Goal: Information Seeking & Learning: Learn about a topic

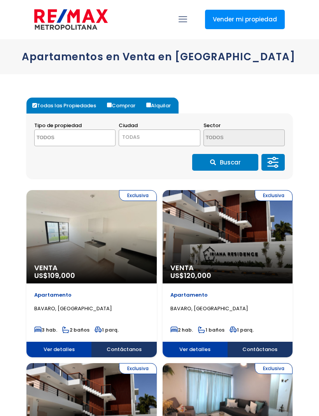
select select
select select "DO"
click at [167, 140] on span "TODAS" at bounding box center [159, 137] width 81 height 11
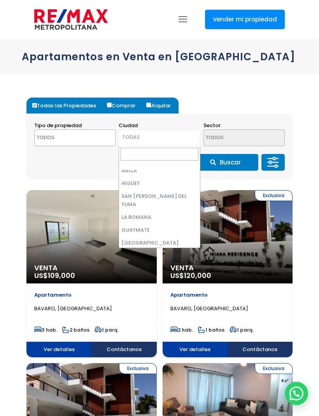
scroll to position [795, 0]
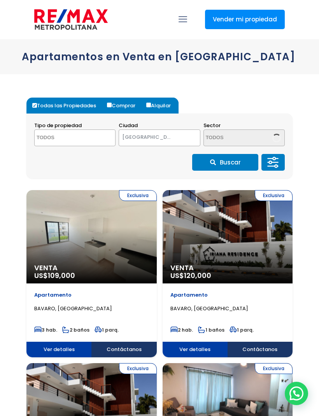
select select "62"
click at [161, 140] on span "VILLA HERMOSA" at bounding box center [150, 137] width 62 height 11
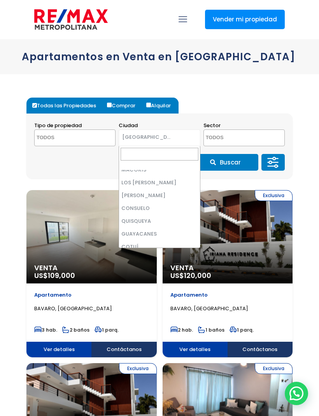
scroll to position [1585, 0]
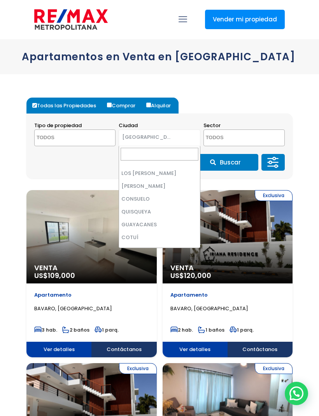
click at [143, 136] on span "[GEOGRAPHIC_DATA]" at bounding box center [150, 137] width 62 height 11
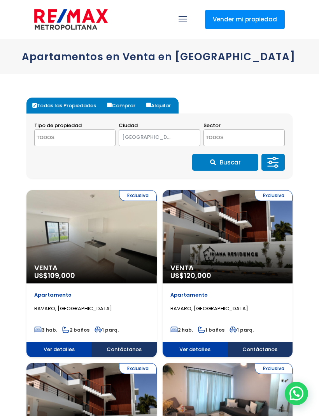
click at [176, 140] on span "[GEOGRAPHIC_DATA]" at bounding box center [150, 137] width 62 height 11
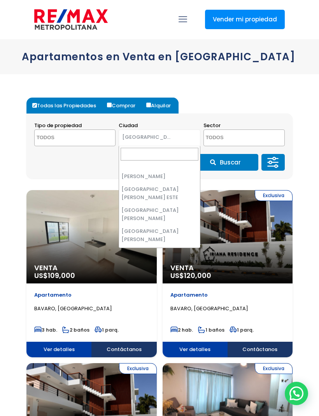
scroll to position [809, 0]
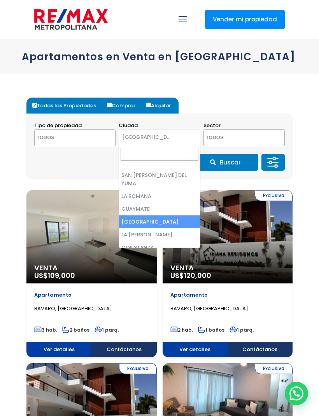
click at [139, 159] on input "Search" at bounding box center [159, 154] width 77 height 13
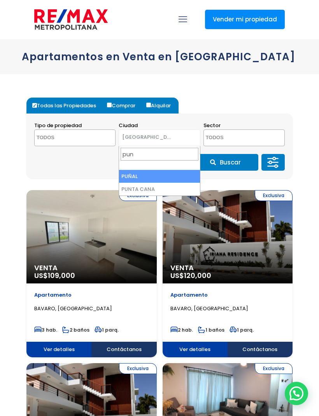
type input "punt"
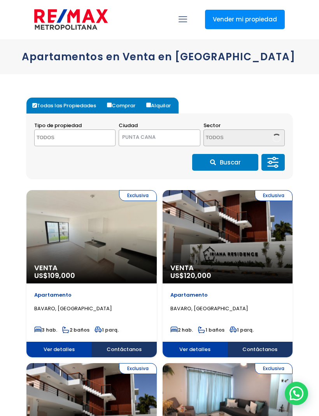
select select "434"
click at [232, 138] on textarea "Search" at bounding box center [237, 138] width 66 height 17
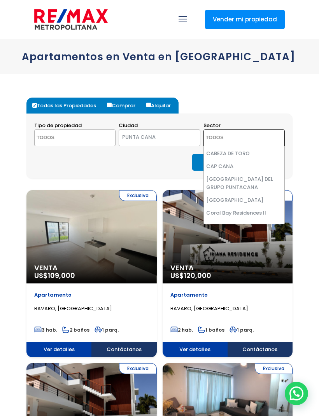
scroll to position [26, 0]
select select "16323"
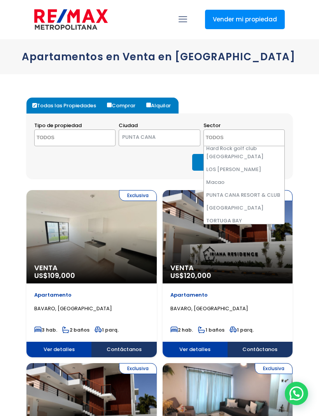
scroll to position [149, 0]
select select "16263"
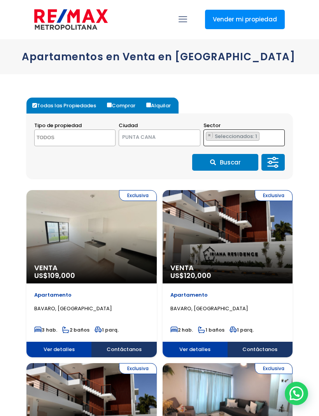
click at [228, 165] on button "Buscar" at bounding box center [225, 162] width 66 height 17
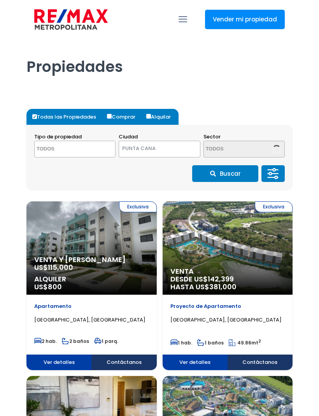
select select
select select "434"
select select "DO"
select select "16263"
click at [261, 149] on ul "× Seleccionados: 1" at bounding box center [239, 149] width 71 height 17
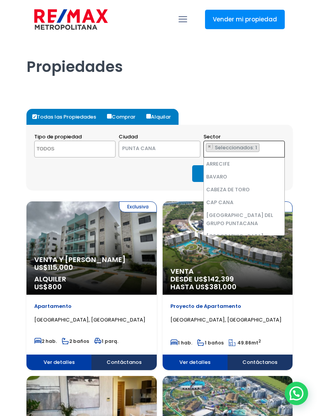
scroll to position [149, 0]
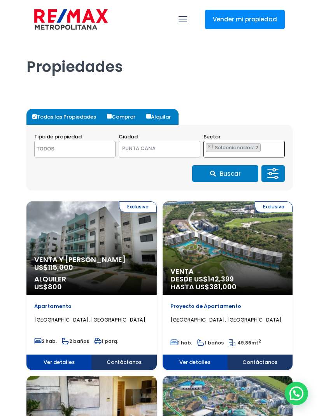
click at [233, 177] on button "Buscar" at bounding box center [225, 173] width 66 height 17
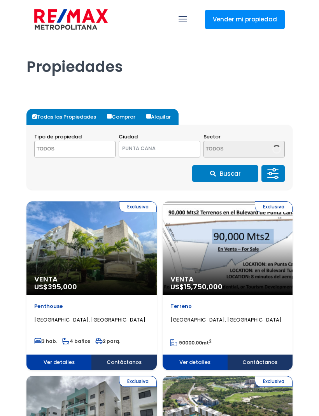
select select
select select "434"
select select "DO"
select select "16263"
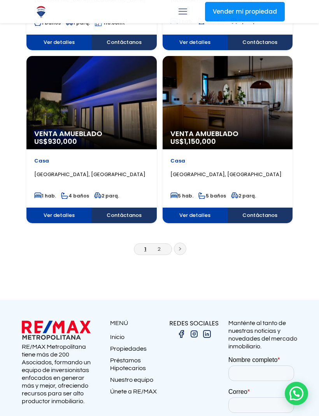
scroll to position [1361, 0]
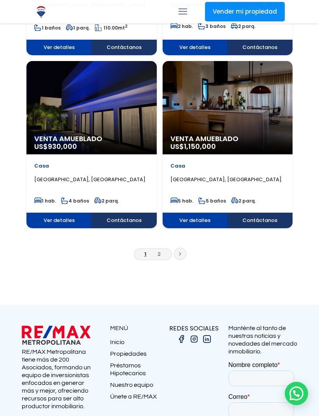
click at [178, 254] on link at bounding box center [180, 254] width 12 height 12
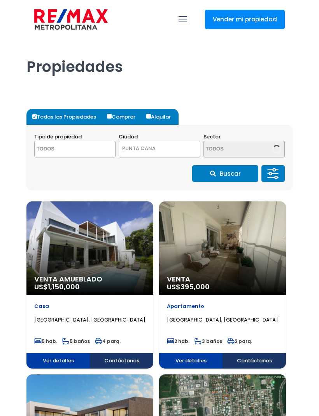
select select
select select "434"
select select "DO"
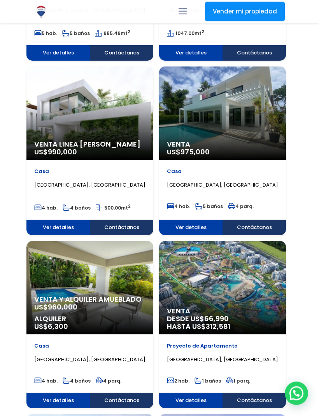
scroll to position [482, 0]
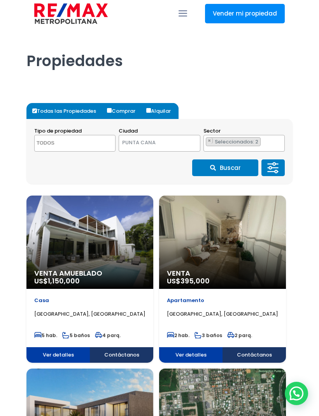
scroll to position [0, 0]
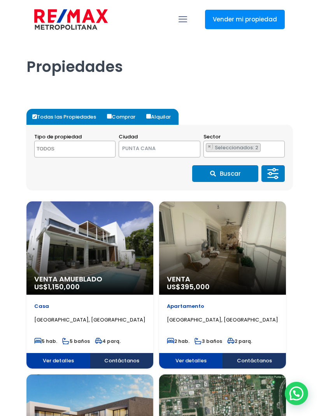
click at [260, 149] on ul "× Seleccionados: 2 × Seleccionados: 2" at bounding box center [239, 149] width 71 height 17
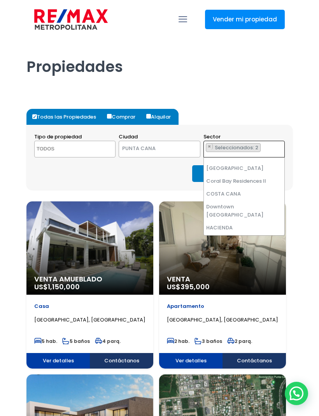
scroll to position [68, 0]
select select "16397"
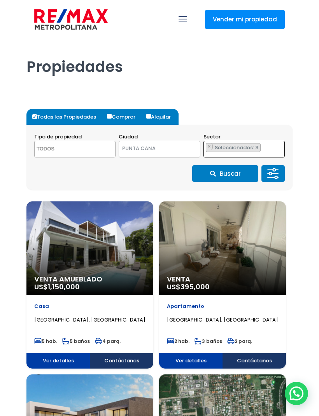
click at [225, 175] on button "Buscar" at bounding box center [225, 173] width 66 height 17
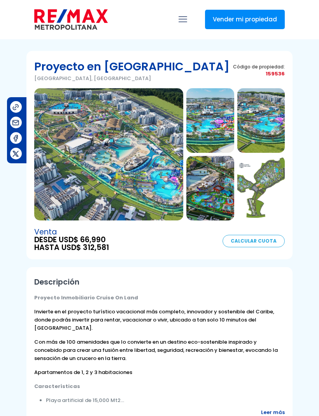
select select "DO"
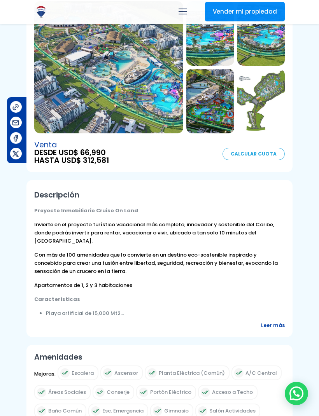
scroll to position [87, 0]
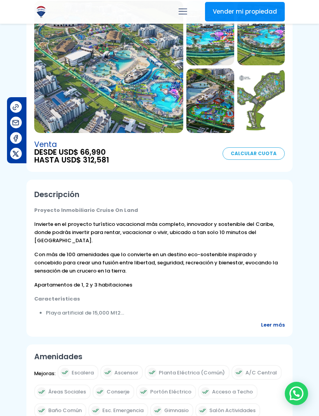
click at [274, 329] on span "Leer más" at bounding box center [273, 325] width 24 height 8
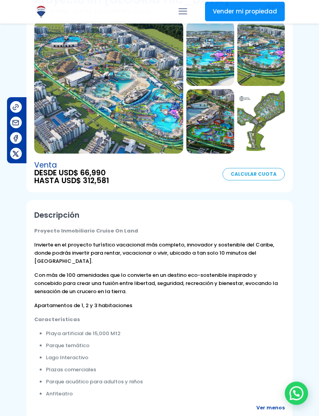
scroll to position [0, 0]
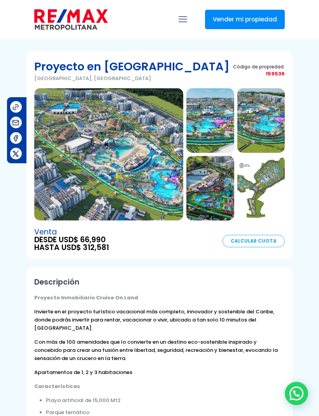
click at [189, 23] on link "mobile menu" at bounding box center [182, 19] width 13 height 13
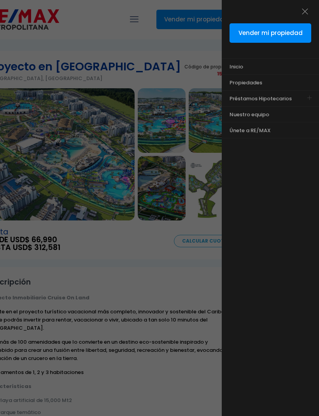
click at [307, 10] on icon "menu close icon" at bounding box center [305, 11] width 9 height 12
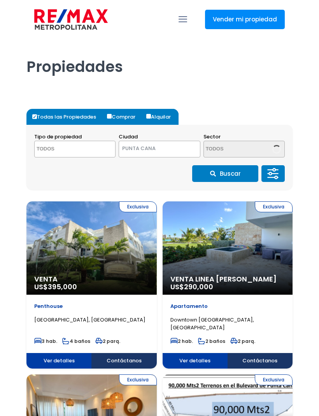
select select
select select "434"
select select "DO"
click at [239, 150] on span "Seleccionados: 3" at bounding box center [237, 147] width 46 height 7
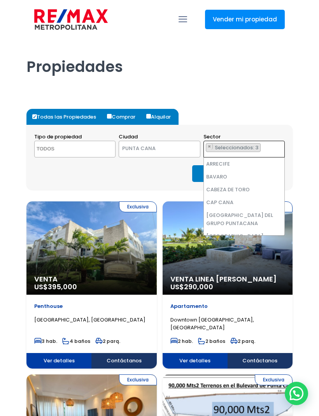
scroll to position [85, 0]
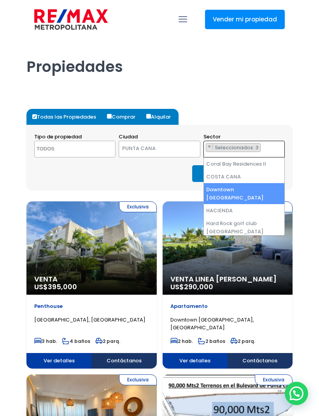
select select "16263"
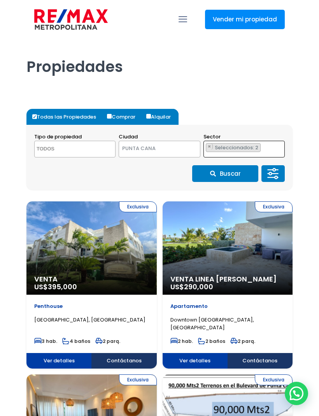
click at [230, 177] on button "Buscar" at bounding box center [225, 173] width 66 height 17
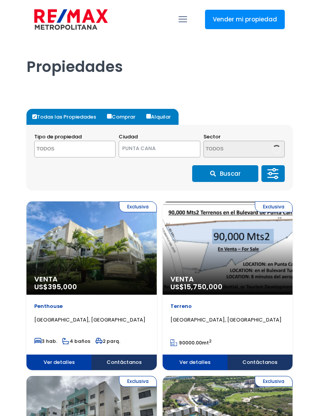
select select
select select "434"
select select "DO"
click at [256, 154] on ul "× Seleccionados: 2 × Seleccionados: 2" at bounding box center [239, 149] width 71 height 17
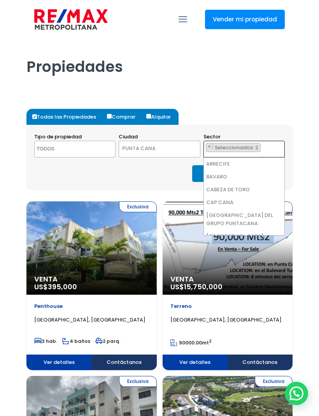
scroll to position [149, 0]
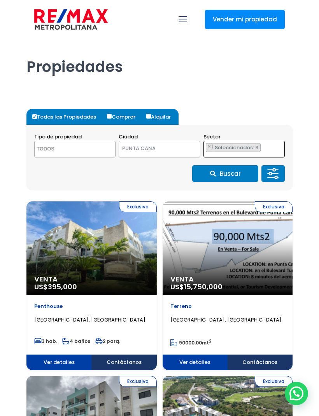
click at [248, 149] on span "Seleccionados: 3" at bounding box center [237, 147] width 46 height 7
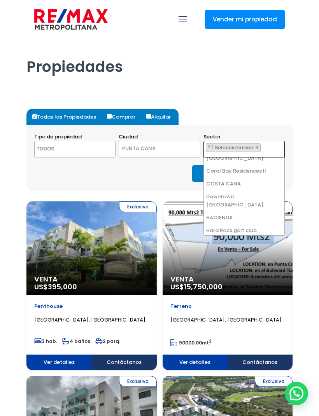
scroll to position [77, 0]
select select "16266"
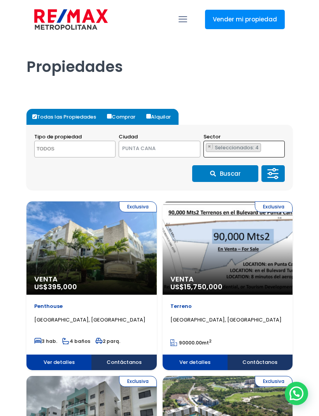
click at [231, 179] on button "Buscar" at bounding box center [225, 173] width 66 height 17
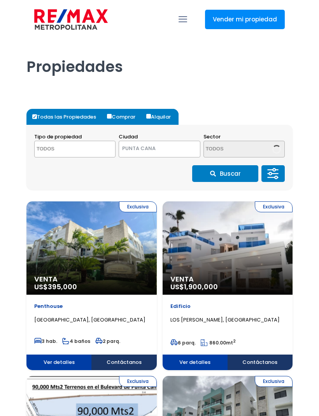
select select
select select "434"
select select "DO"
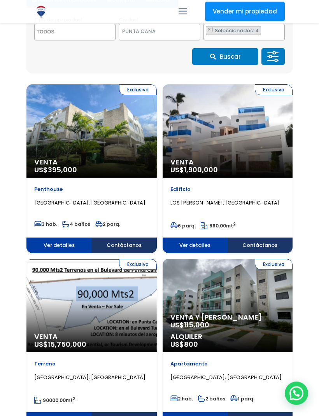
scroll to position [117, 0]
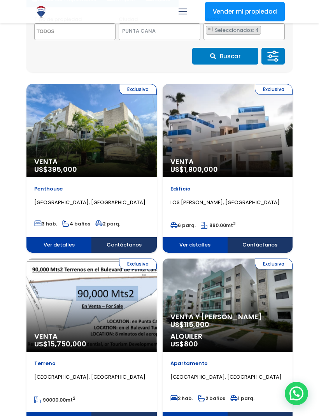
click at [149, 174] on p "Venta y Alquiler US$ 115,000" at bounding box center [91, 166] width 115 height 16
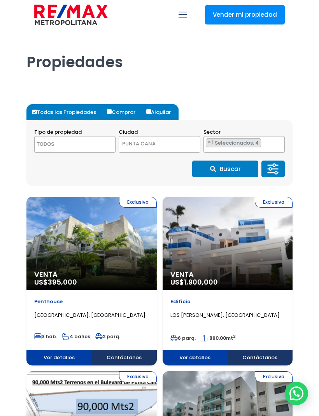
scroll to position [0, 0]
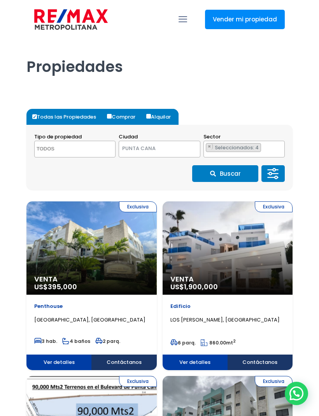
click at [239, 149] on span "Seleccionados: 4" at bounding box center [237, 147] width 47 height 7
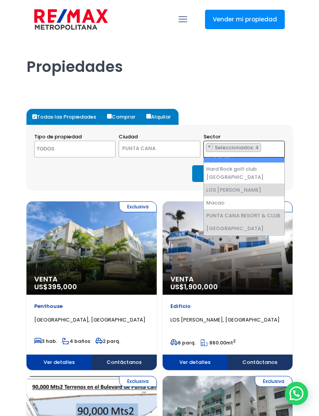
scroll to position [140, 0]
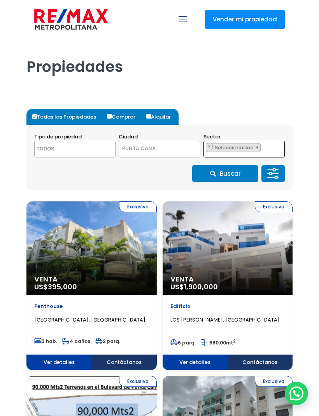
click at [244, 154] on ul "× Seleccionados: 3 × Seleccionados: 3 × Seleccionados: 3" at bounding box center [239, 149] width 71 height 17
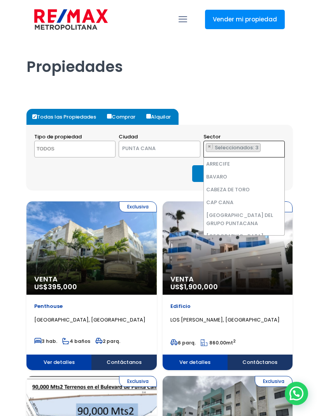
scroll to position [98, 0]
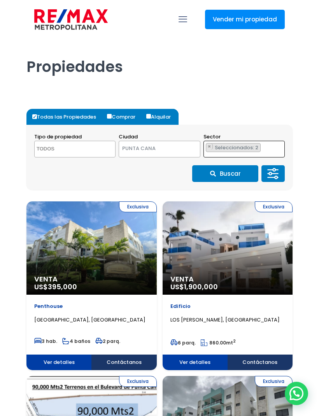
click at [256, 149] on span "Seleccionados: 2" at bounding box center [237, 147] width 46 height 7
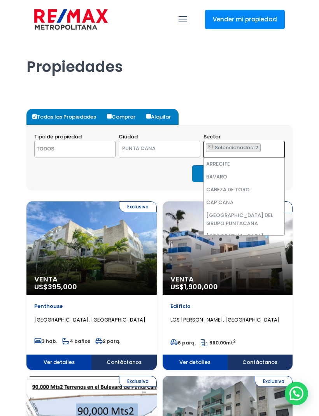
scroll to position [111, 0]
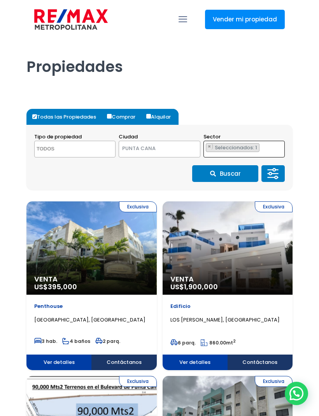
click at [252, 151] on span "Seleccionados: 1" at bounding box center [236, 147] width 45 height 7
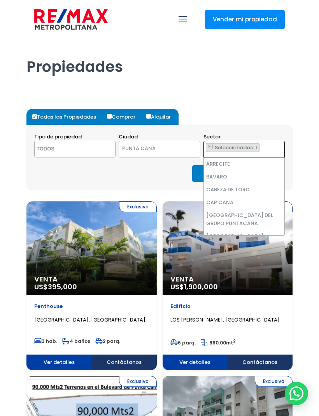
scroll to position [137, 0]
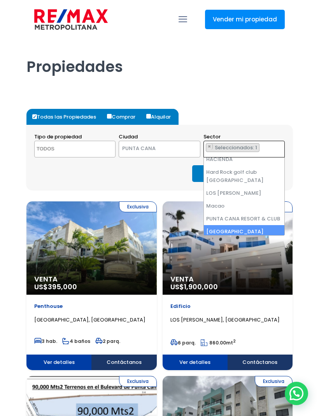
select select "16263"
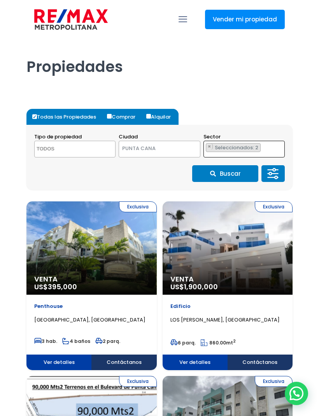
click at [225, 182] on button "Buscar" at bounding box center [225, 173] width 66 height 17
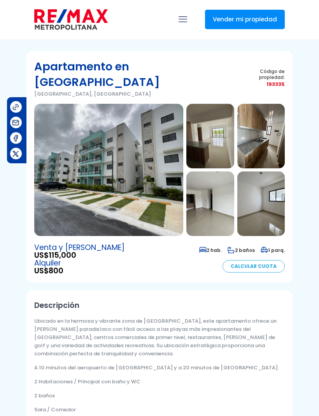
select select "DO"
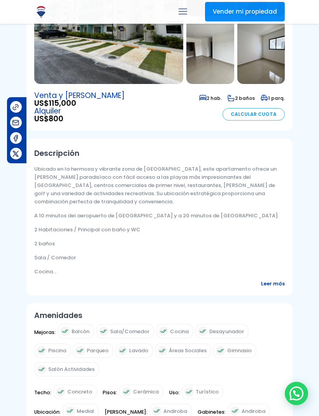
scroll to position [155, 0]
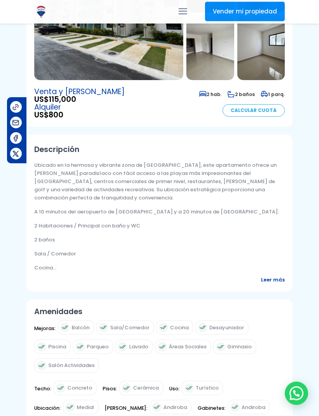
click at [271, 284] on span "Leer más" at bounding box center [273, 280] width 24 height 8
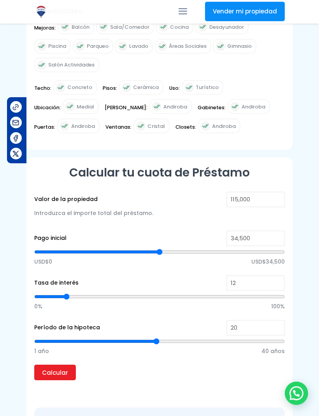
scroll to position [540, 0]
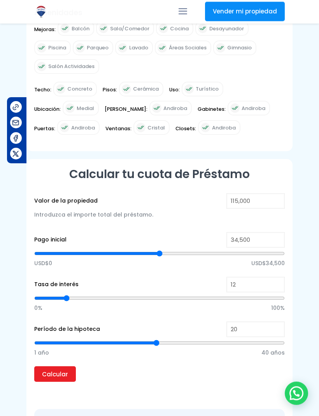
type input "19"
type input "18"
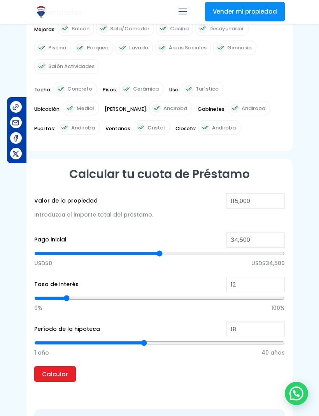
type input "17"
type input "16"
type input "15"
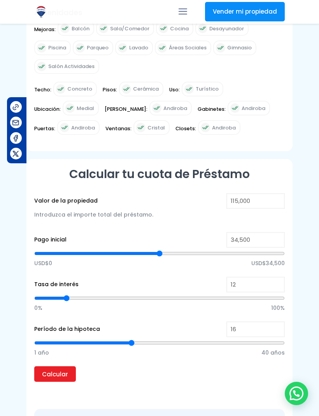
type input "15"
type input "14"
type input "13"
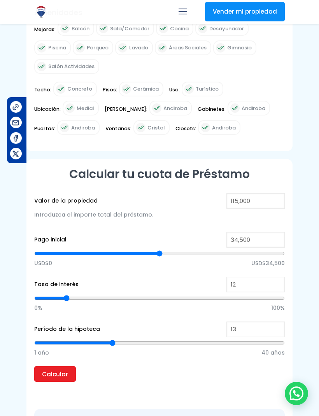
type input "12"
type input "11"
type input "10"
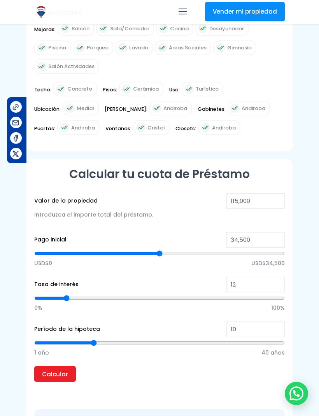
type input "10"
click at [157, 264] on div "USD$0 USD$34,500" at bounding box center [159, 262] width 251 height 29
type input "57,683"
type input "57683"
type input "58,049"
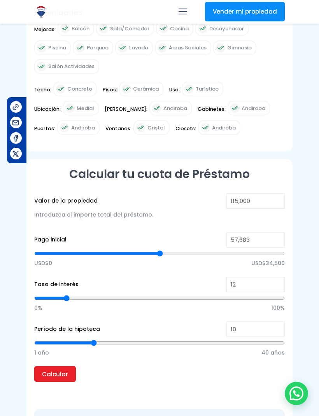
type input "58049"
type input "58,416"
type input "58416"
type input "58,782"
type input "58782"
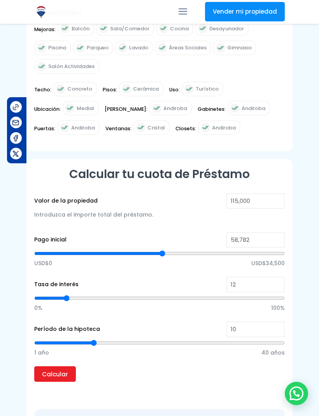
type input "58,965"
type input "58965"
type input "59,331"
type input "59331"
type input "59,514"
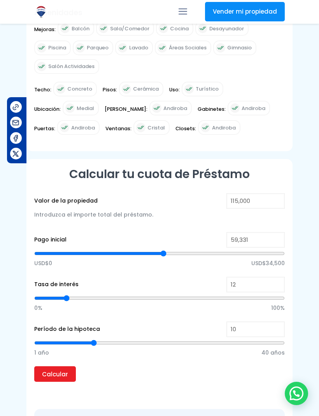
type input "59514"
type input "59,697"
type input "59697"
type input "60,064"
type input "60064"
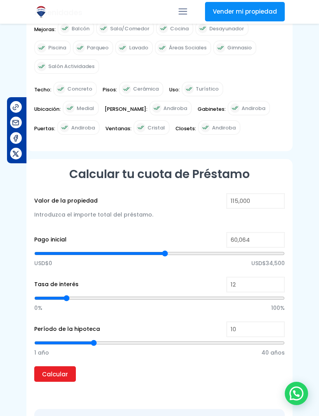
type input "60,247"
type input "60247"
type input "60,613"
type input "60613"
type input "60,979"
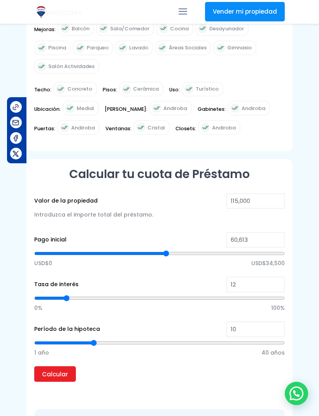
type input "60979"
type input "61,346"
type input "61346"
type input "61,529"
type input "61529"
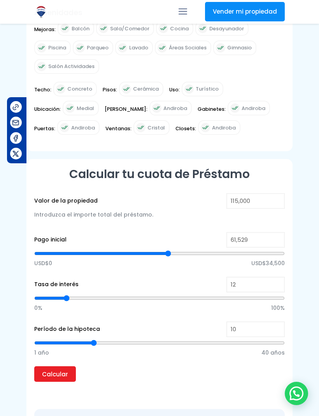
type input "61,895"
type input "61895"
type input "62,261"
type input "62261"
type input "62,627"
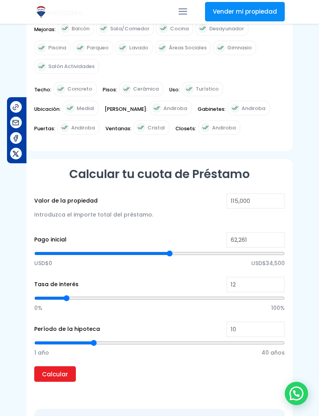
type input "62627"
type input "62,811"
type input "62811"
type input "62,994"
type input "62994"
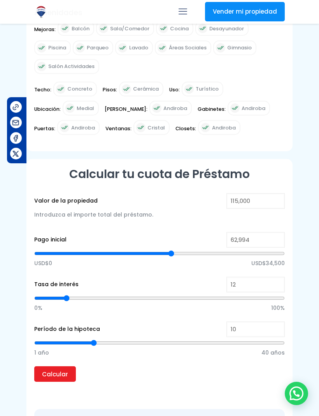
type input "63,177"
type input "63177"
type input "63,360"
type input "63360"
type input "63,543"
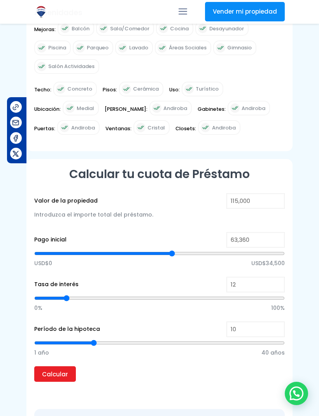
type input "63543"
type input "63,360"
type input "63360"
type input "63,177"
type input "63177"
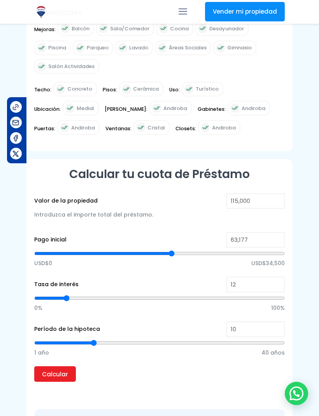
type input "62,994"
type input "62994"
type input "62,811"
type input "62811"
type input "62,627"
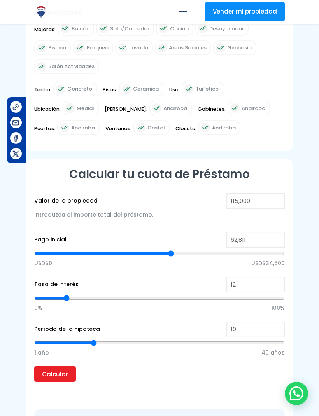
type input "62627"
type input "62,444"
type input "62444"
type input "62,261"
type input "62261"
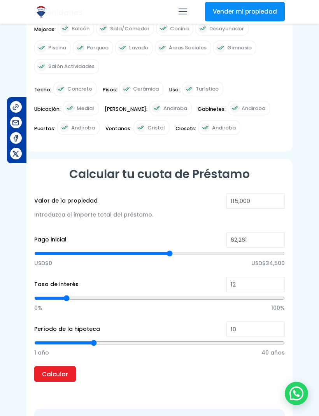
type input "62,078"
type input "62078"
type input "61,895"
type input "61895"
type input "61,712"
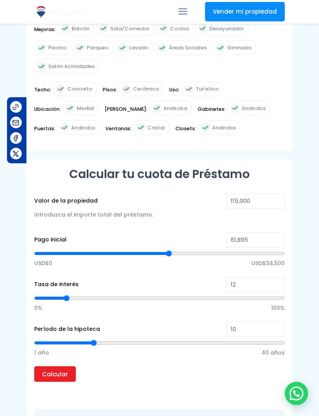
type input "61712"
type input "61,529"
type input "61529"
type input "61,346"
type input "61346"
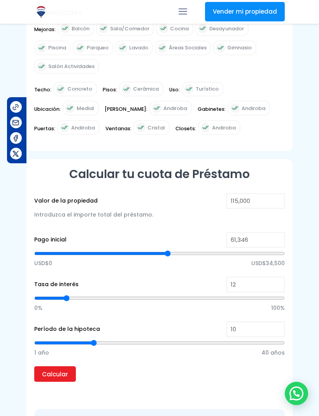
type input "61,162"
type input "61162"
type input "60,979"
type input "60979"
type input "60,796"
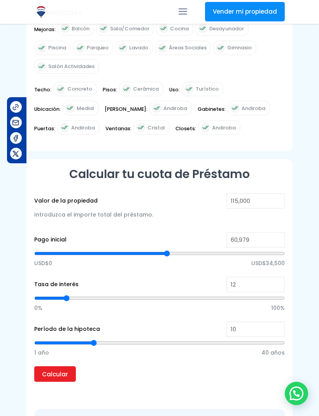
type input "60796"
type input "60,613"
type input "60613"
type input "60,430"
type input "60430"
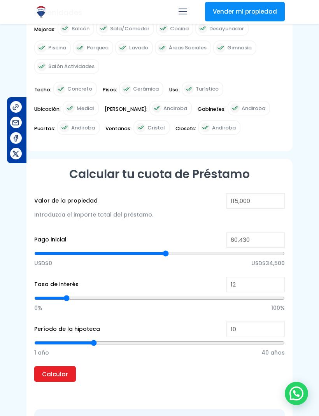
type input "60,247"
type input "60247"
type input "60,064"
type input "60064"
type input "59,881"
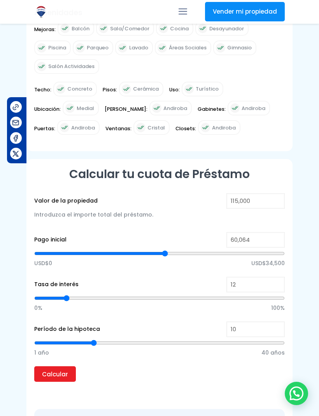
type input "59881"
type input "59,697"
type input "59697"
type input "59,514"
type input "59514"
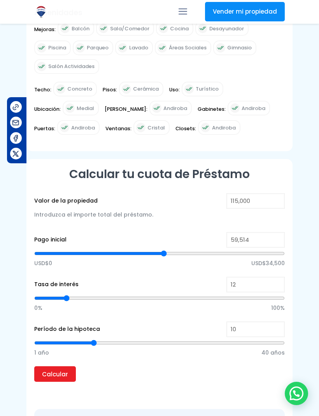
type input "59,331"
type input "59331"
type input "59,148"
type input "59148"
type input "58,965"
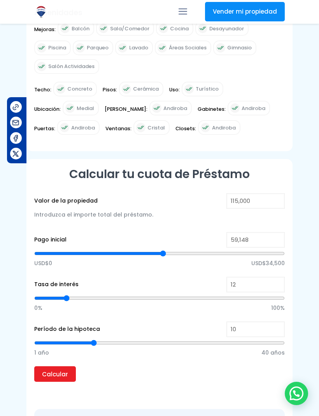
type input "58965"
type input "58,782"
type input "58782"
type input "58,599"
type input "58599"
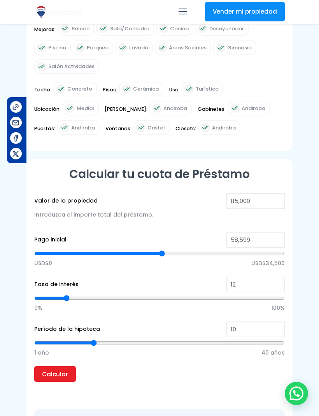
type input "58,416"
type input "58416"
type input "58,232"
type input "58232"
type input "58,049"
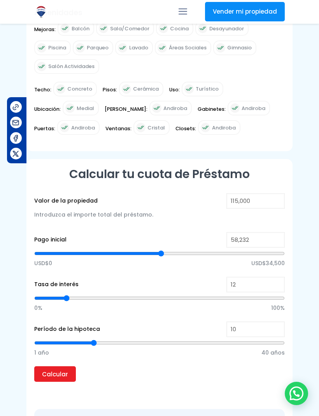
type input "58049"
type input "57,866"
type input "57866"
type input "57,683"
type input "57683"
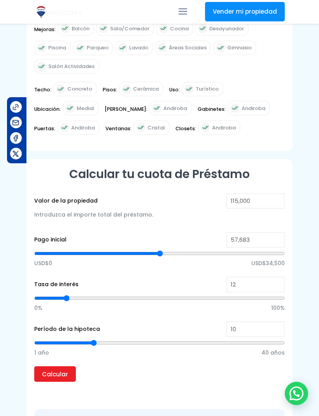
type input "57,500"
type input "57500"
type input "57,317"
type input "57317"
type input "57,134"
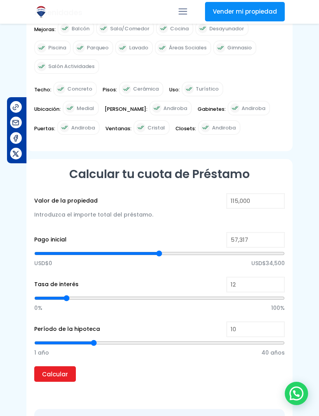
type input "57134"
type input "56,951"
type input "56951"
type input "56,768"
type input "56768"
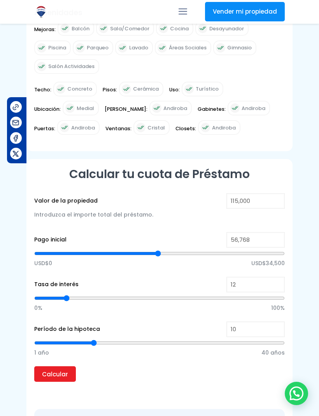
type input "56,584"
type input "56584"
type input "56,401"
type input "56401"
type input "56,218"
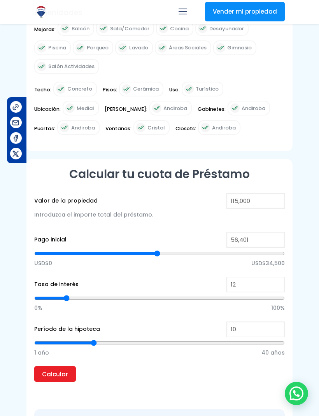
type input "56218"
type input "56,035"
type input "56035"
type input "55,852"
type input "55852"
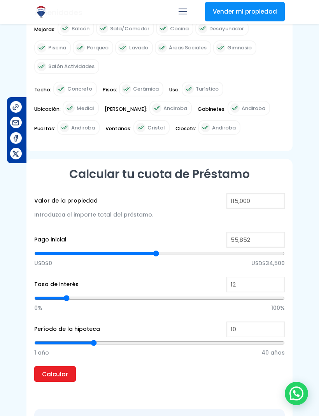
type input "55,669"
type input "55669"
type input "55,486"
type input "55486"
type input "55,303"
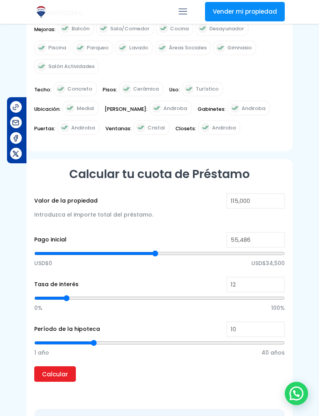
type input "55303"
type input "55,119"
type input "55119"
type input "54,936"
type input "54936"
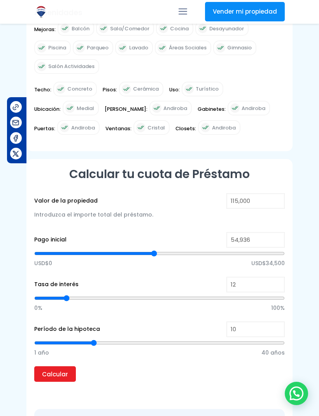
type input "54,753"
type input "54753"
type input "54,570"
type input "54570"
type input "54,387"
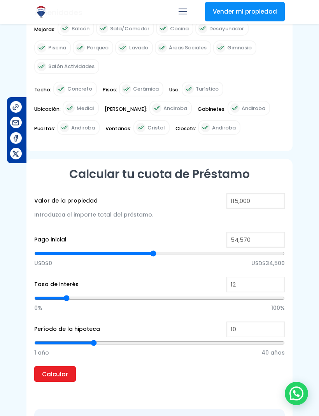
type input "54387"
type input "54,204"
type input "54204"
type input "54,021"
type input "54021"
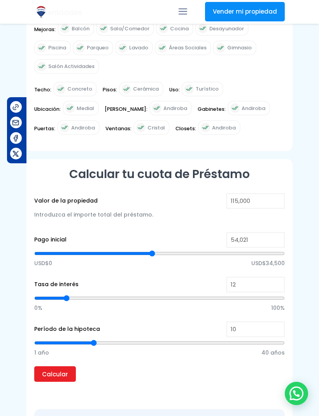
type input "53,838"
type input "53838"
type input "53,654"
type input "53654"
type input "53,471"
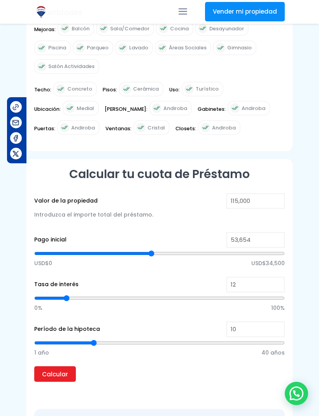
type input "53471"
type input "53,288"
type input "53288"
type input "53,105"
type input "53105"
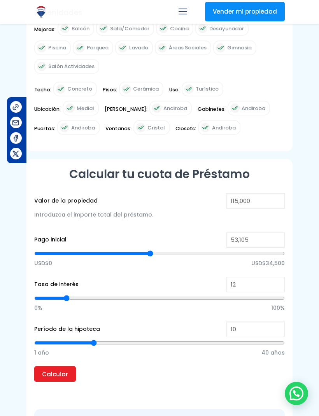
type input "52,922"
type input "52922"
type input "52,739"
type input "52739"
type input "52,556"
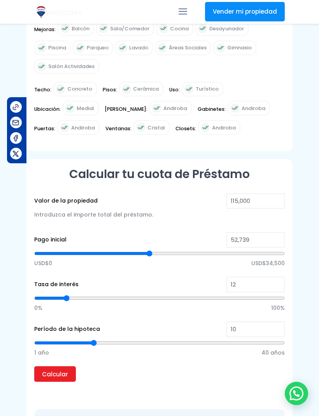
type input "52556"
type input "52,373"
type input "52373"
type input "52,189"
type input "52189"
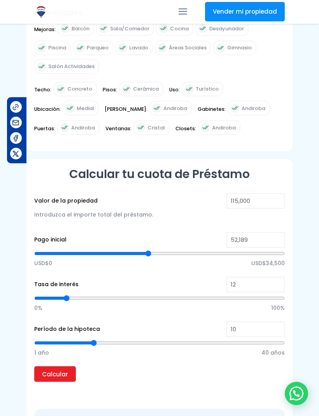
type input "52,006"
type input "52006"
type input "51,823"
type input "51823"
type input "51,640"
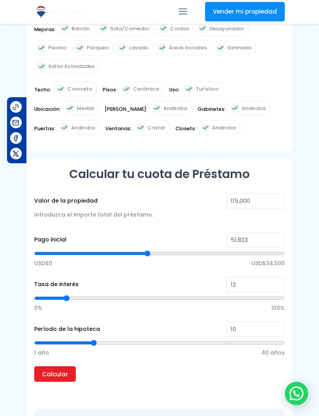
type input "51640"
type input "51,457"
type input "51457"
type input "51,274"
type input "51274"
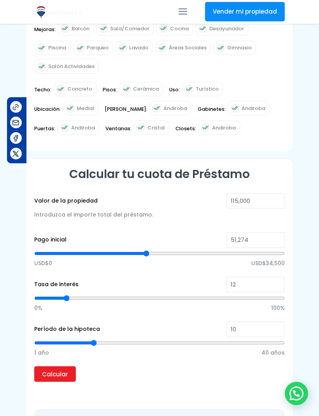
type input "51,091"
click at [65, 370] on input "Calcular" at bounding box center [55, 375] width 42 height 16
click at [57, 369] on input "Calcular" at bounding box center [55, 375] width 42 height 16
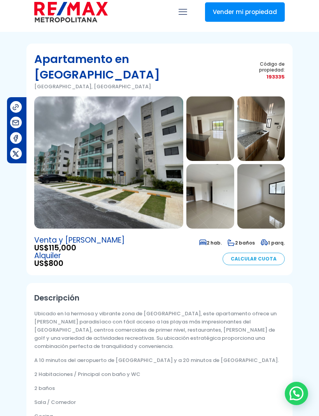
scroll to position [0, 0]
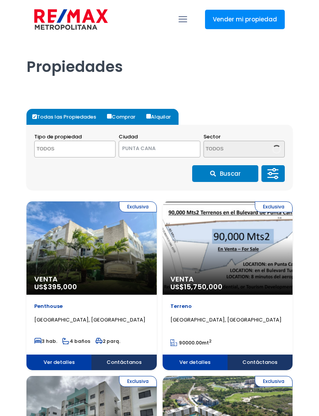
select select
select select "434"
select select "DO"
select select "16263"
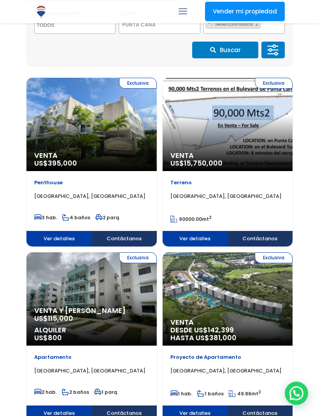
scroll to position [123, 0]
click at [157, 171] on div "Exclusiva Venta DESDE US$ 142,399 HASTA US$ 381,000" at bounding box center [91, 124] width 130 height 93
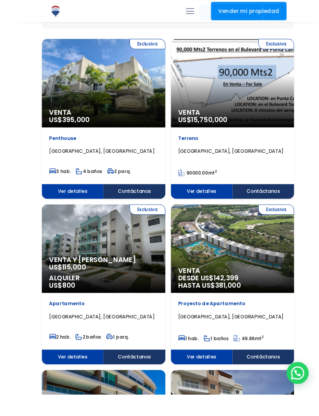
scroll to position [186, 0]
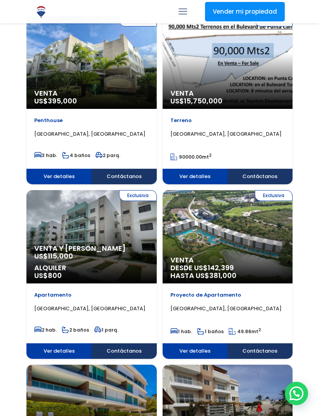
click at [98, 97] on span "Venta y [PERSON_NAME]" at bounding box center [91, 93] width 115 height 8
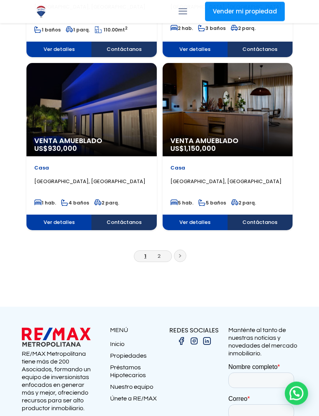
scroll to position [1357, 0]
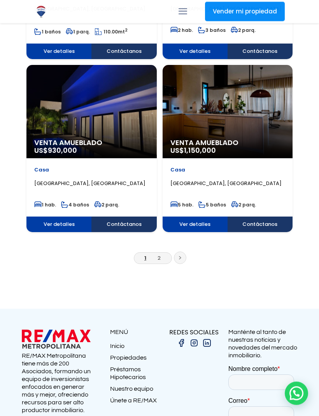
click at [153, 267] on ul "1 2" at bounding box center [159, 260] width 266 height 16
click at [158, 260] on link "2" at bounding box center [159, 258] width 3 height 7
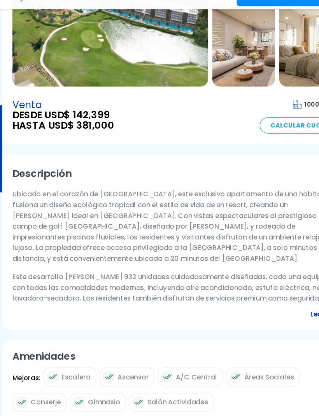
select select "DO"
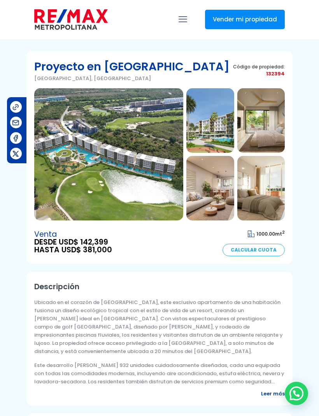
click at [295, 1] on div "Vender mi propiedad .path{fill:none;stroke:#000;stroke-miterlimit:10;stroke-wid…" at bounding box center [159, 19] width 275 height 39
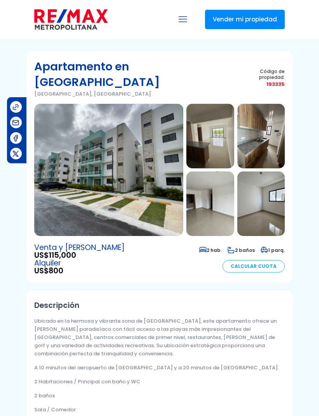
select select "DO"
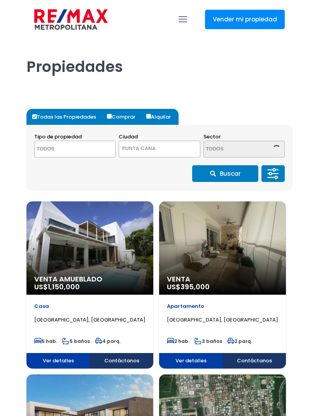
select select
select select "434"
select select "DO"
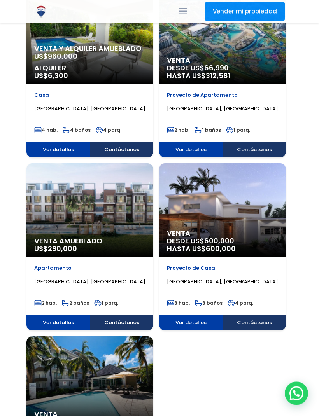
scroll to position [733, 0]
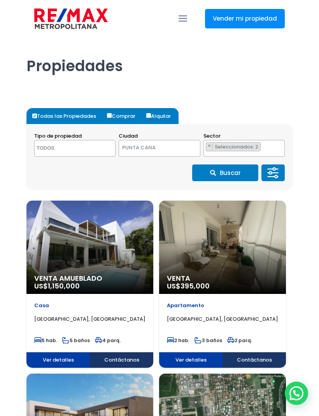
scroll to position [0, 0]
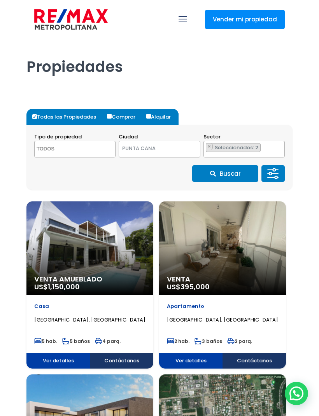
click at [235, 146] on span "Seleccionados: 2" at bounding box center [237, 147] width 46 height 7
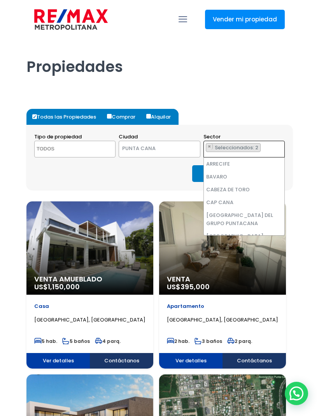
scroll to position [149, 0]
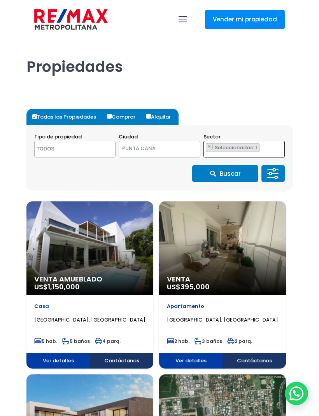
click at [270, 152] on ul "× Seleccionados: 1" at bounding box center [239, 149] width 71 height 17
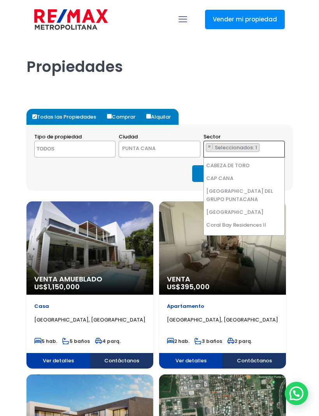
scroll to position [23, 0]
select select "16323"
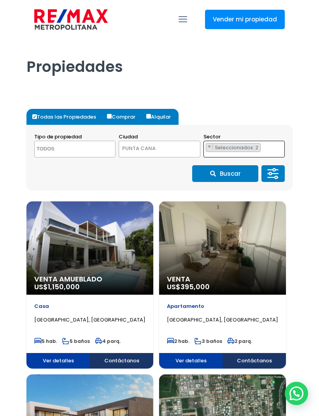
click at [224, 179] on button "Buscar" at bounding box center [225, 173] width 66 height 17
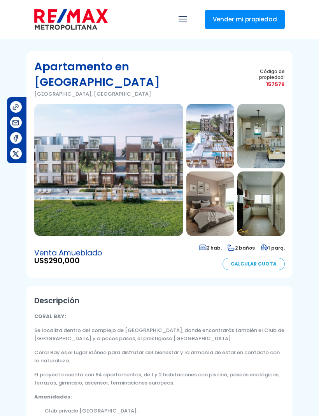
select select "DO"
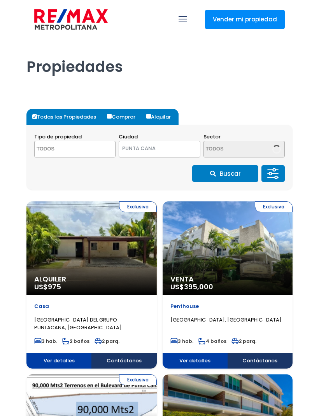
select select
select select "434"
select select "DO"
select select "16323"
click at [247, 151] on span "Seleccionados: 2" at bounding box center [237, 147] width 46 height 7
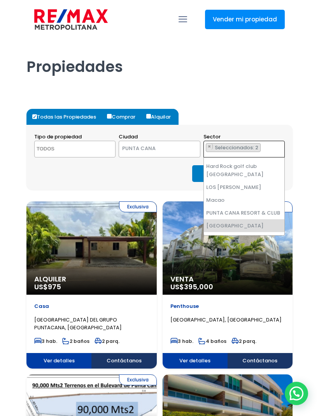
scroll to position [143, 0]
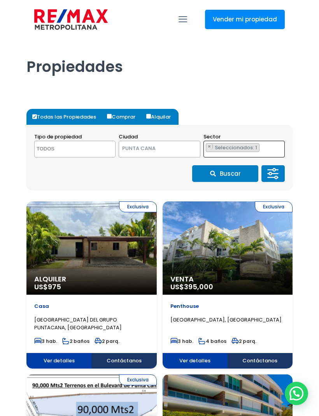
click at [230, 179] on button "Buscar" at bounding box center [225, 173] width 66 height 17
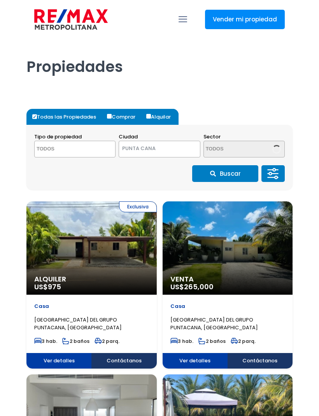
select select
select select "434"
select select "DO"
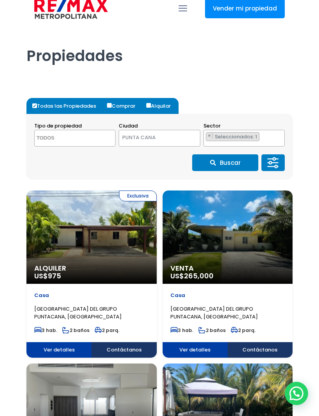
scroll to position [10, 0]
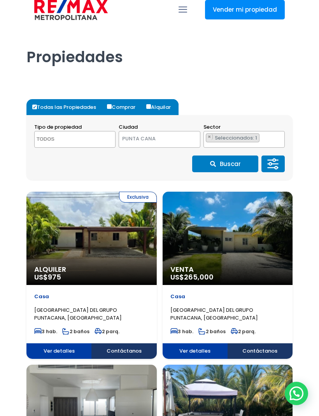
click at [254, 146] on ul "× Seleccionados: 1" at bounding box center [239, 140] width 71 height 17
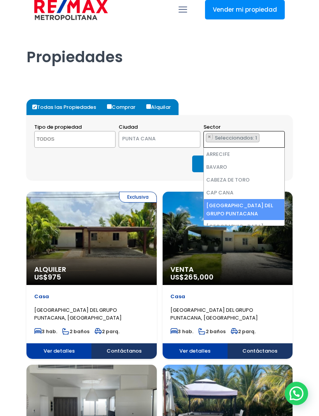
select select "16391"
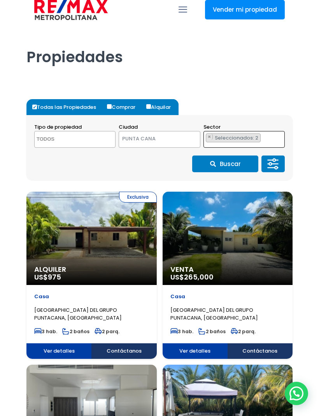
click at [251, 143] on ul "× Seleccionados: 2 × Seleccionados: 2" at bounding box center [239, 140] width 71 height 17
click at [235, 166] on button "Buscar" at bounding box center [225, 164] width 66 height 17
click at [256, 138] on span "Seleccionados: 1" at bounding box center [236, 137] width 45 height 7
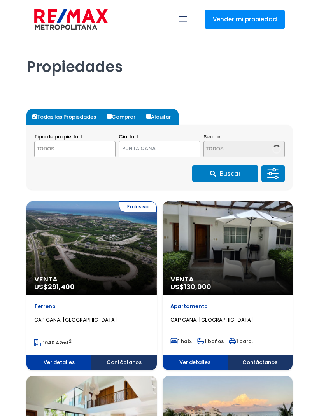
select select
select select "434"
select select "DO"
select select "16391"
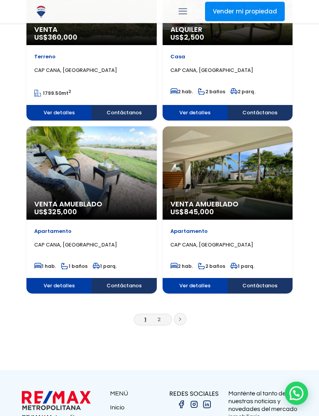
scroll to position [1290, 0]
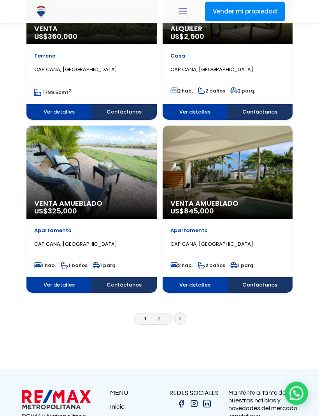
click at [158, 316] on link "2" at bounding box center [159, 319] width 3 height 7
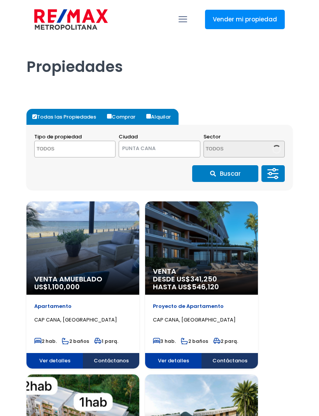
select select
select select "434"
select select "DO"
select select "16391"
